Goal: Task Accomplishment & Management: Use online tool/utility

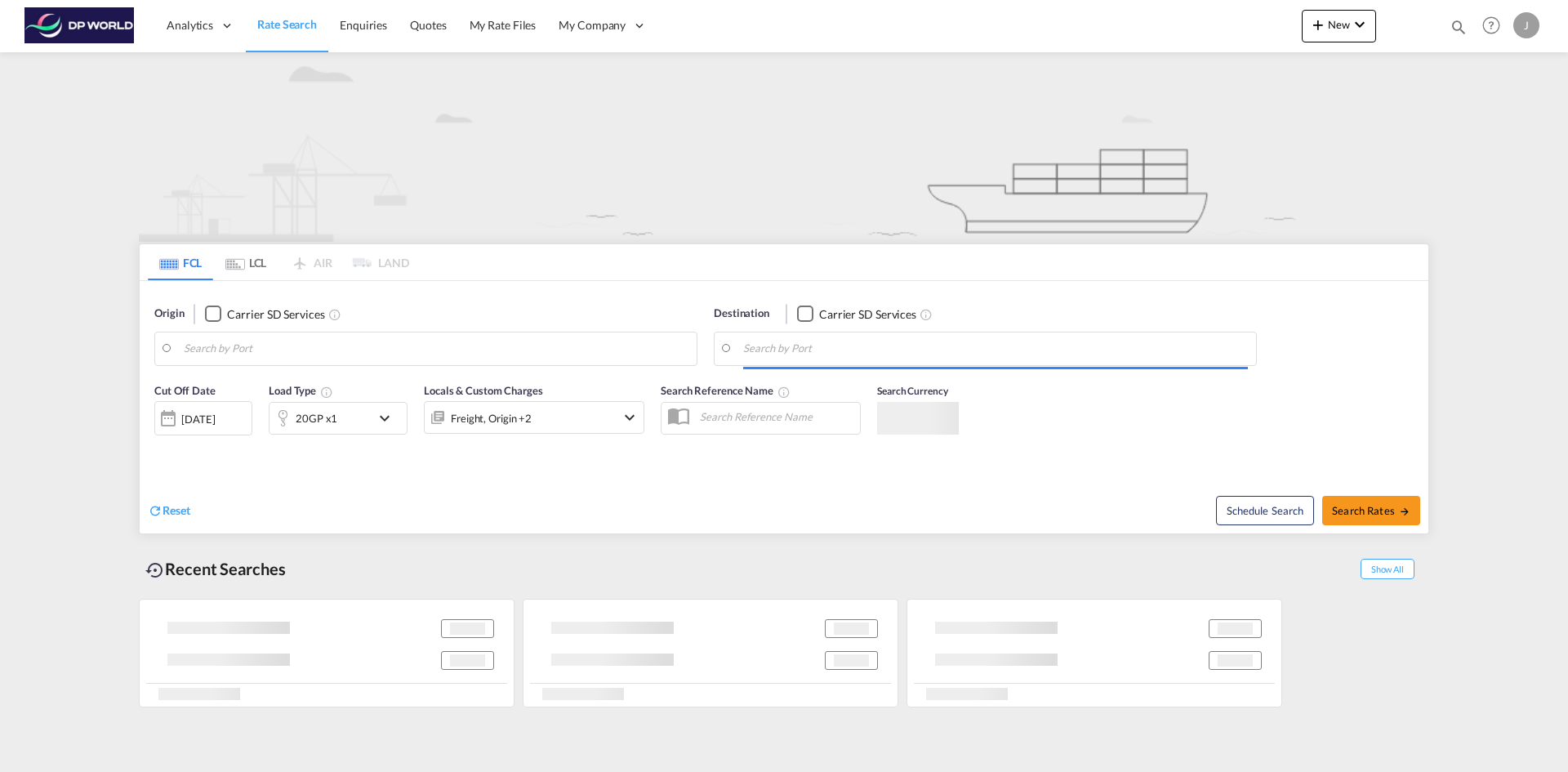
type input "[GEOGRAPHIC_DATA], [GEOGRAPHIC_DATA], [GEOGRAPHIC_DATA]"
type input "[GEOGRAPHIC_DATA], COCTG"
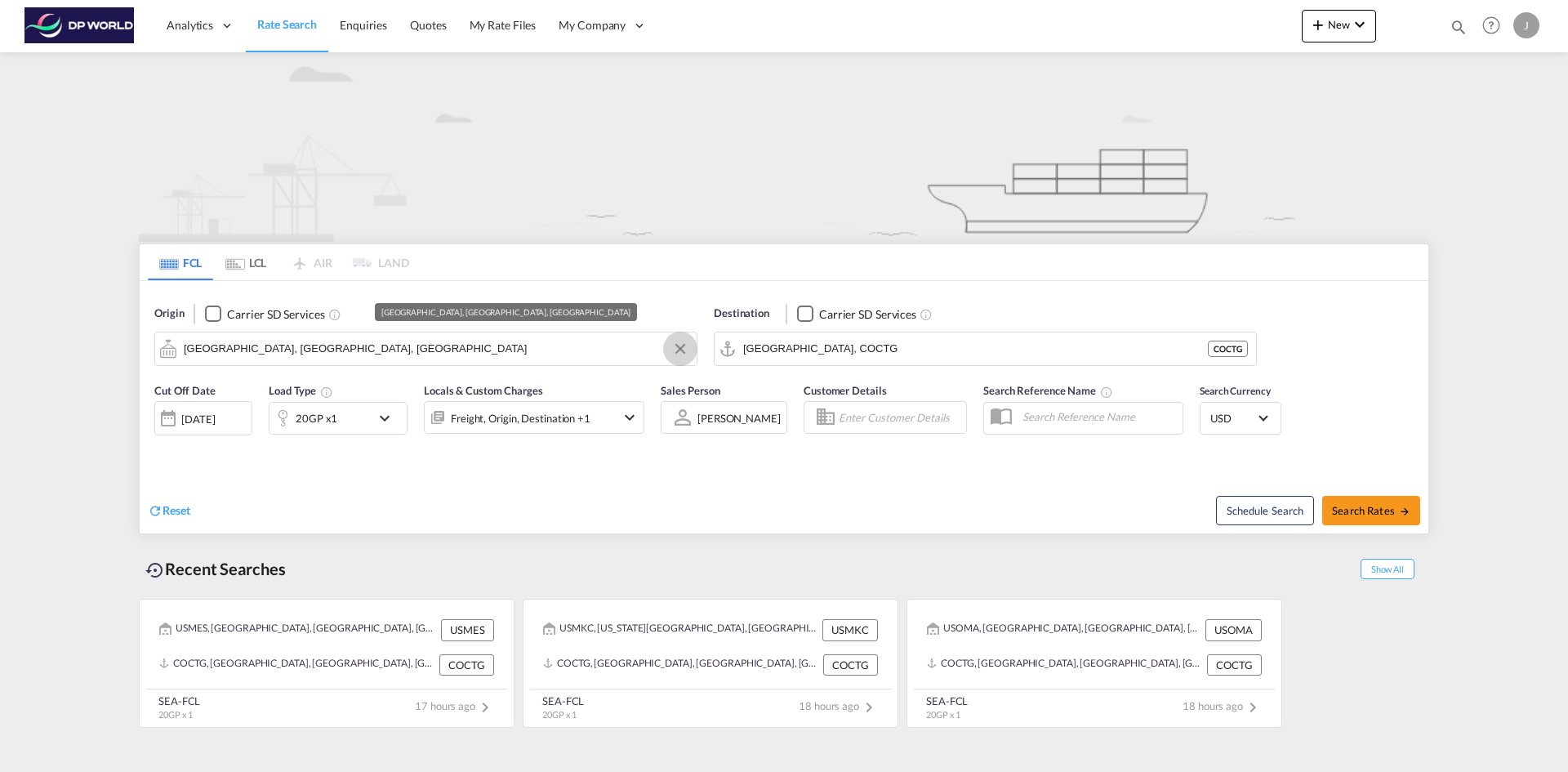
click at [682, 349] on button "Clear Input" at bounding box center [681, 349] width 25 height 25
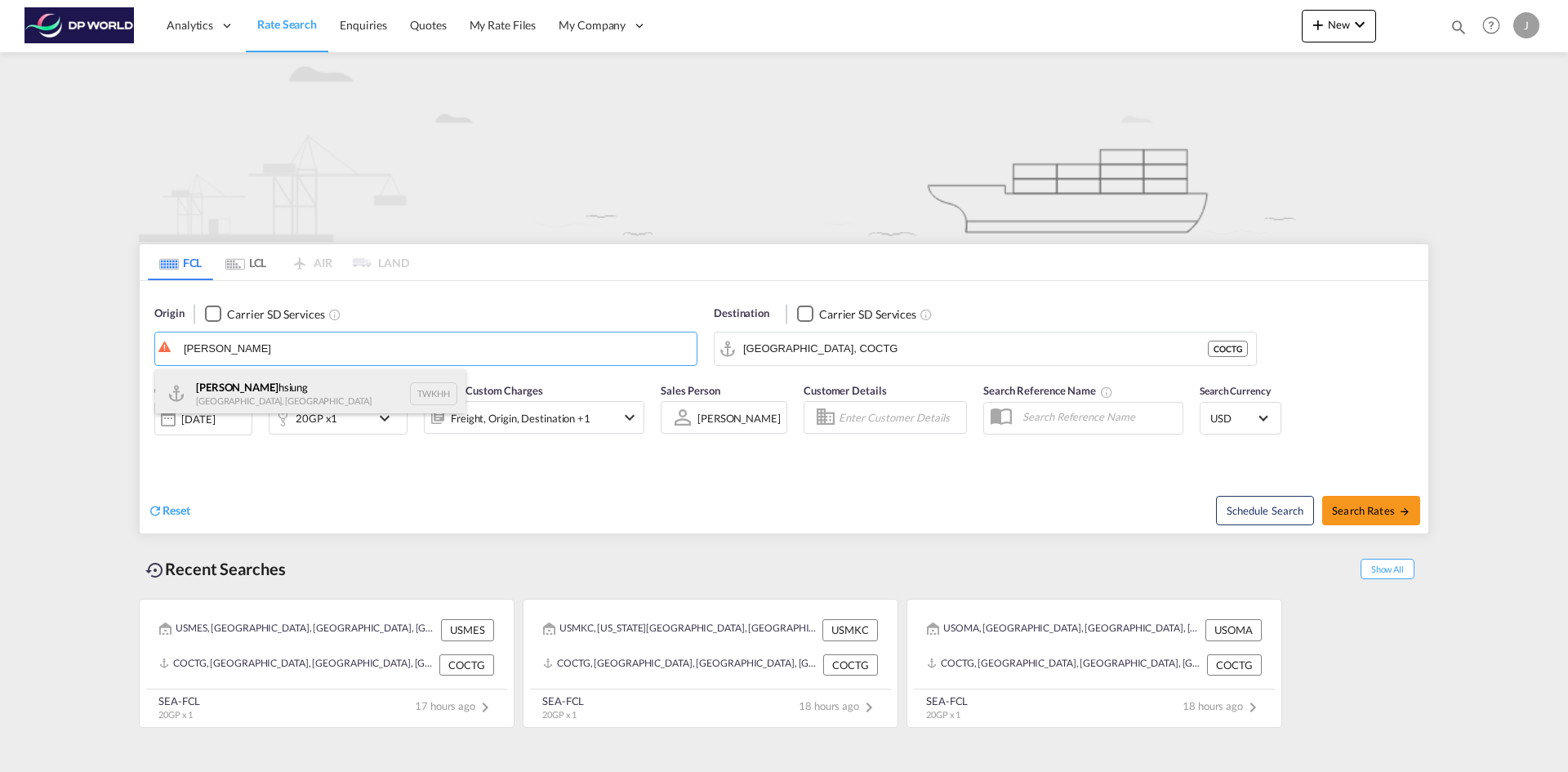
click at [223, 399] on div "Kao hsiung [GEOGRAPHIC_DATA], Province of [GEOGRAPHIC_DATA] TWKHH" at bounding box center [311, 394] width 311 height 49
type input "[GEOGRAPHIC_DATA], TWKHH"
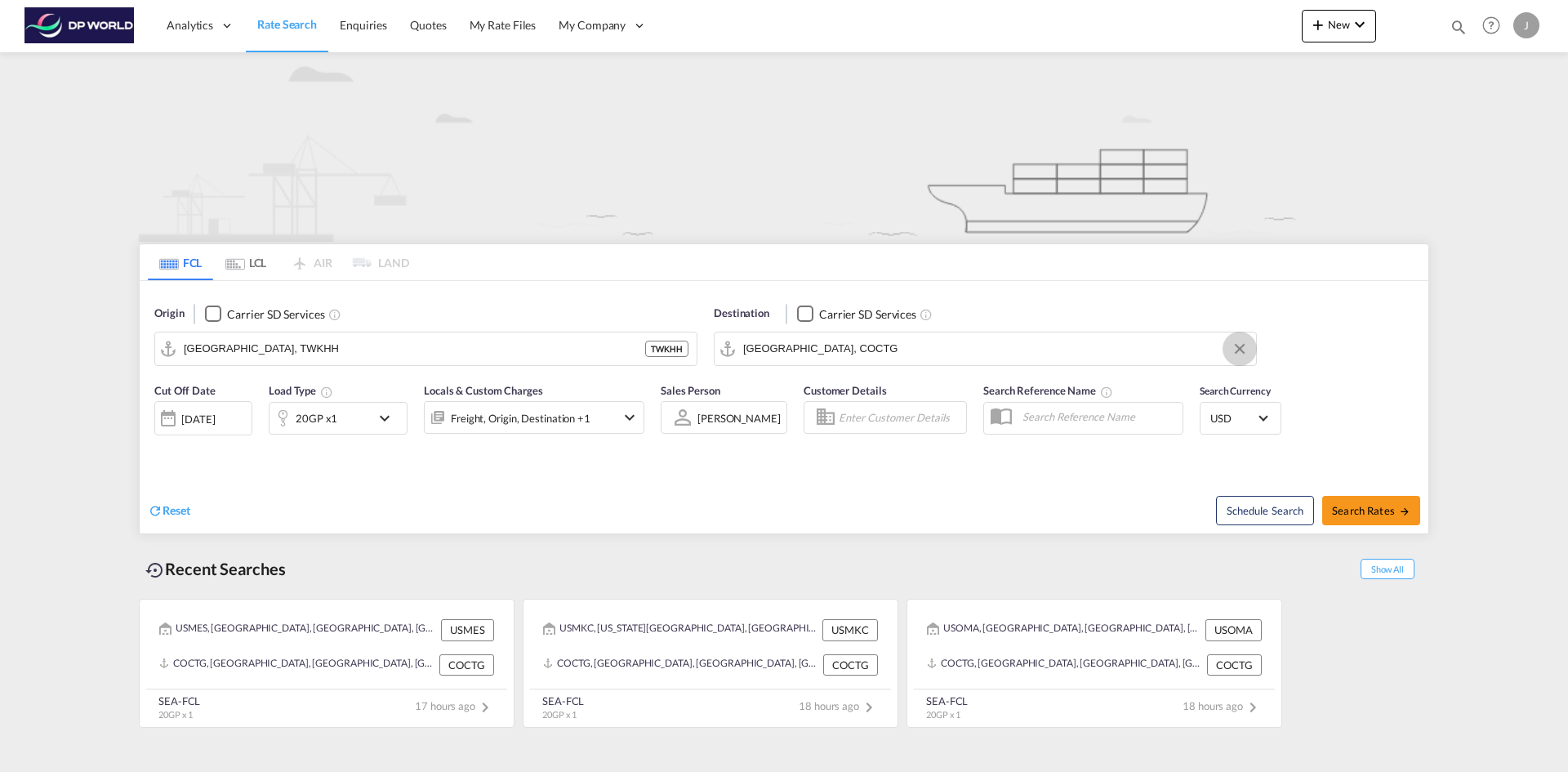
click at [1240, 352] on button "Clear Input" at bounding box center [1240, 349] width 25 height 25
click at [797, 344] on input "Search by Port" at bounding box center [996, 349] width 505 height 25
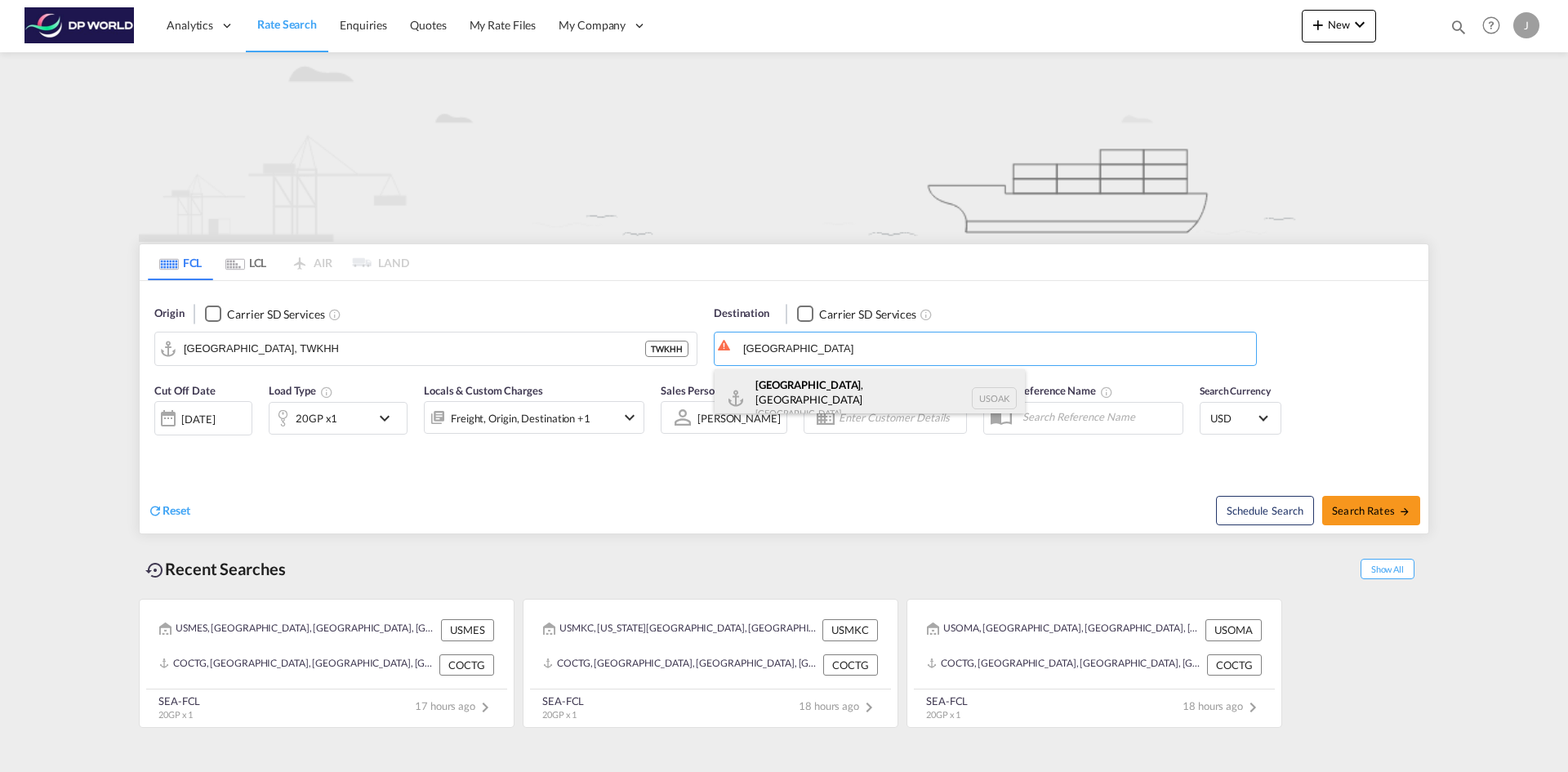
click at [777, 395] on div "[GEOGRAPHIC_DATA] , [GEOGRAPHIC_DATA] [GEOGRAPHIC_DATA] USOAK" at bounding box center [870, 398] width 311 height 59
type input "[GEOGRAPHIC_DATA], [GEOGRAPHIC_DATA], USOAK"
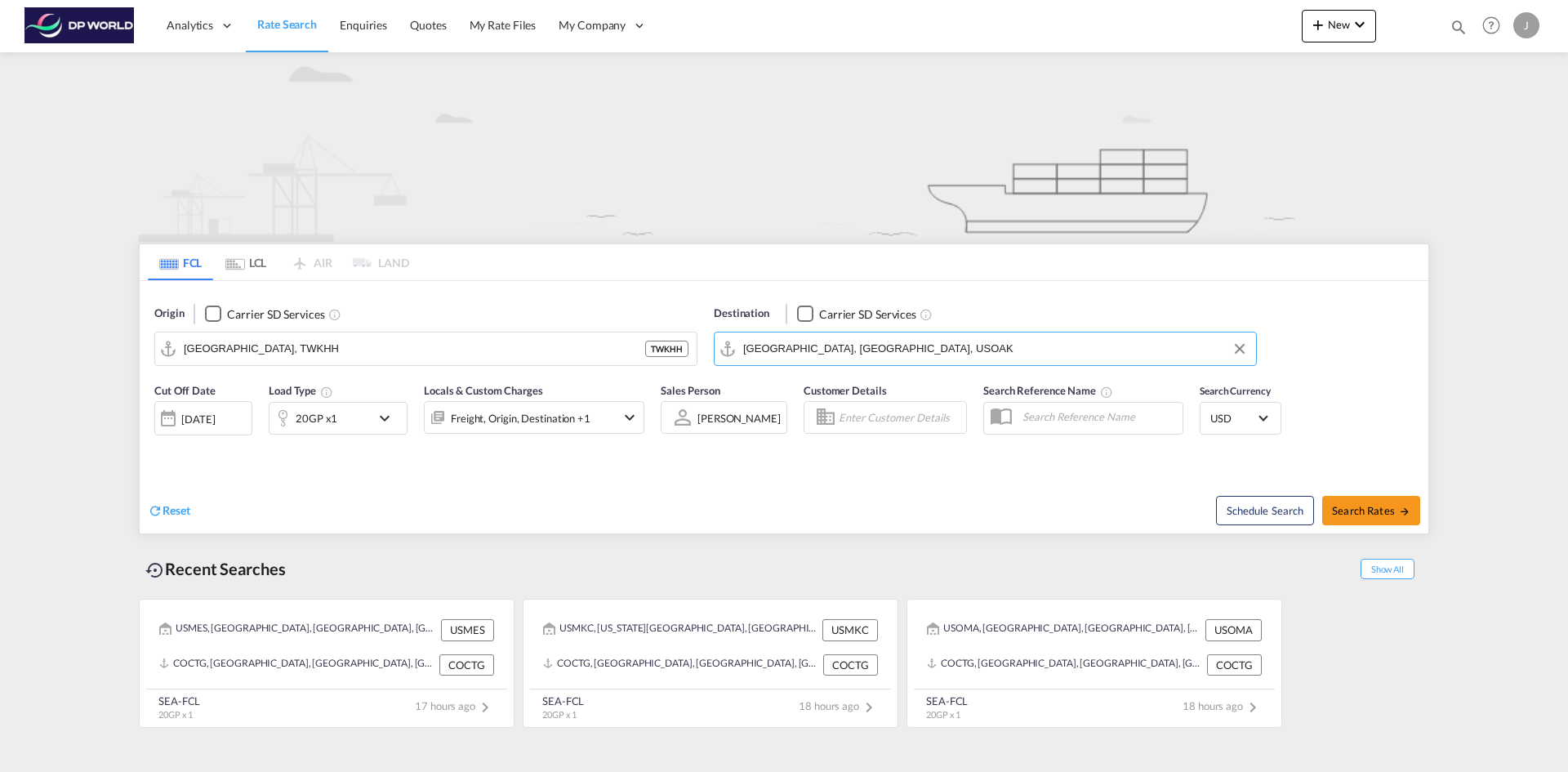
click at [171, 420] on div at bounding box center [169, 418] width 26 height 33
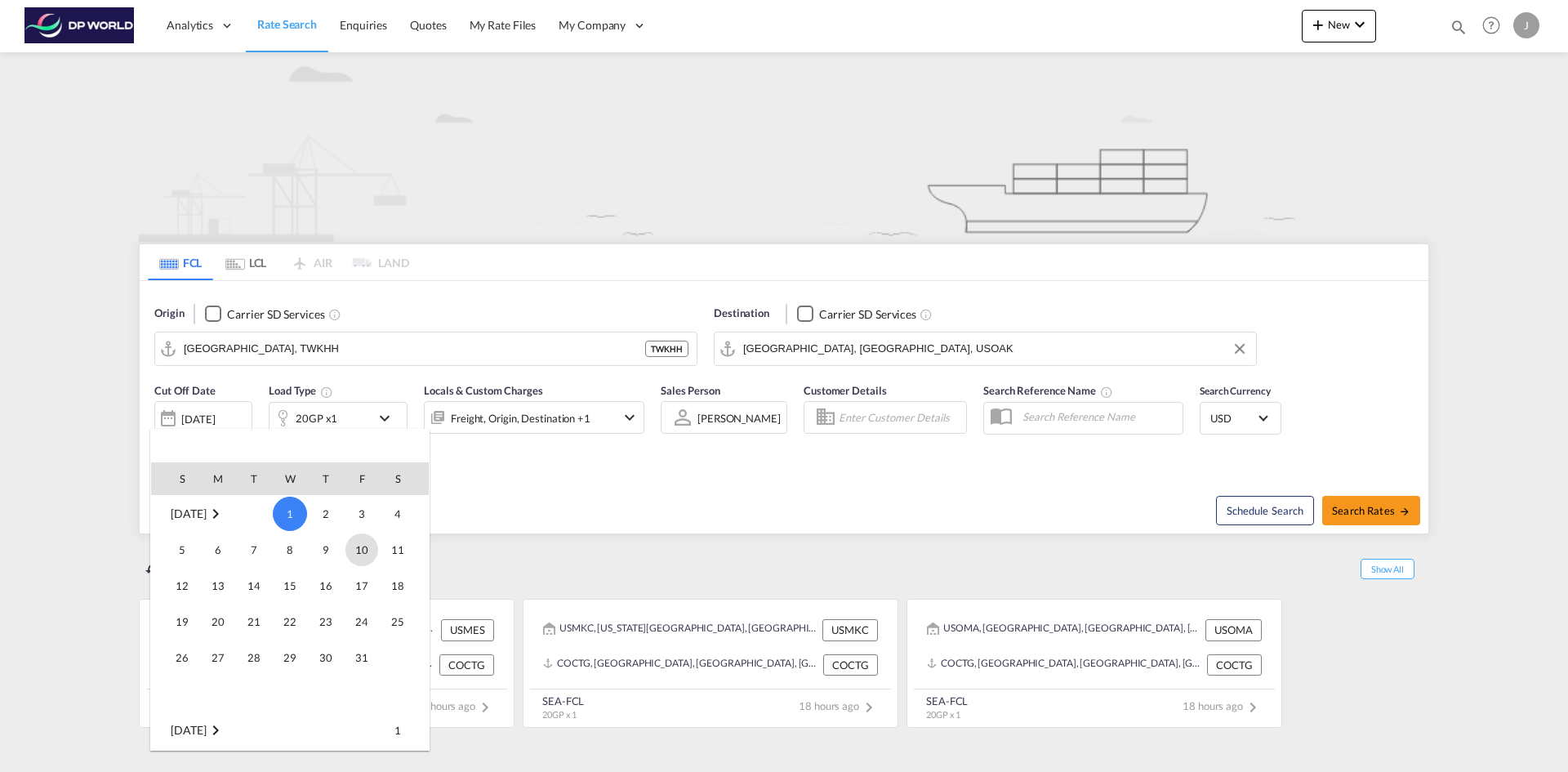
click at [358, 549] on span "10" at bounding box center [361, 549] width 33 height 33
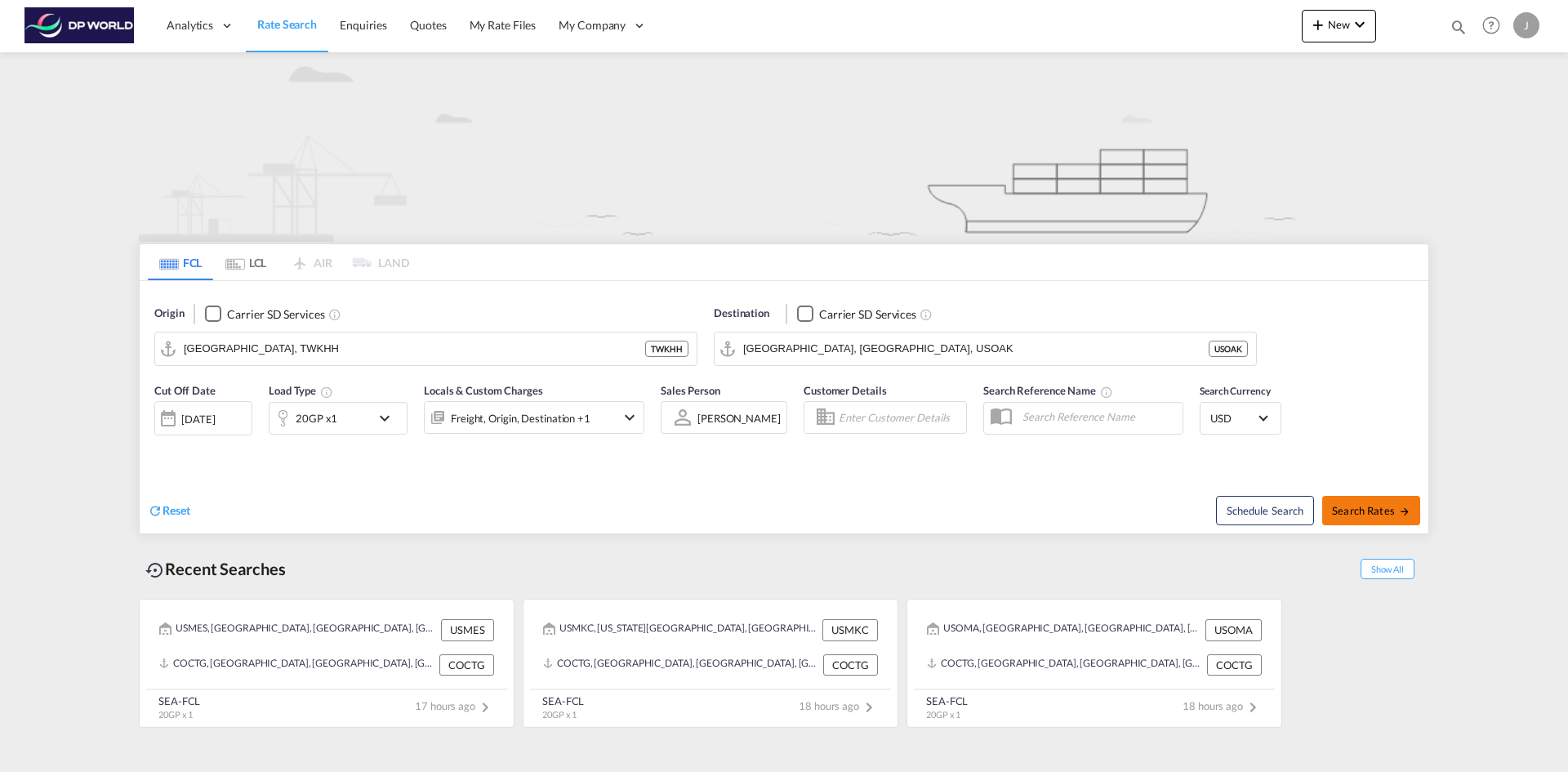
click at [1374, 504] on span "Search Rates" at bounding box center [1371, 511] width 79 height 13
type input "TWKHH to USOAK / [DATE]"
